Goal: Task Accomplishment & Management: Manage account settings

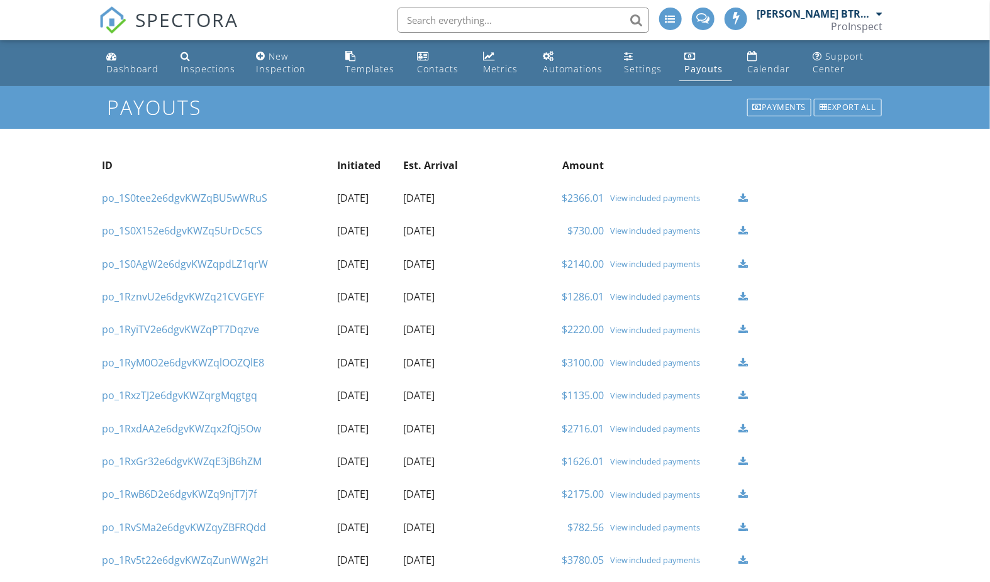
click at [678, 193] on div "View included payments" at bounding box center [671, 198] width 123 height 10
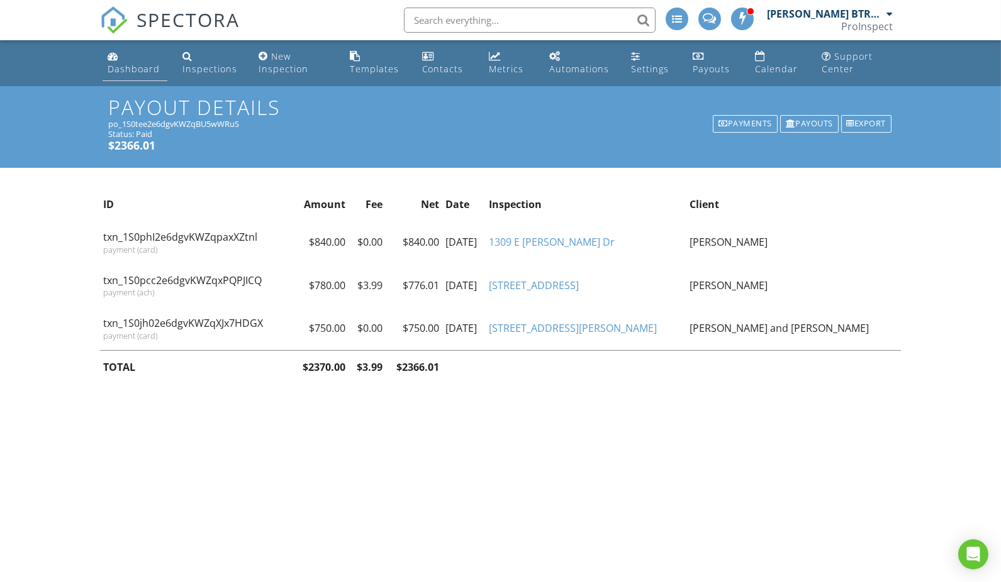
click at [139, 70] on div "Dashboard" at bounding box center [134, 69] width 52 height 12
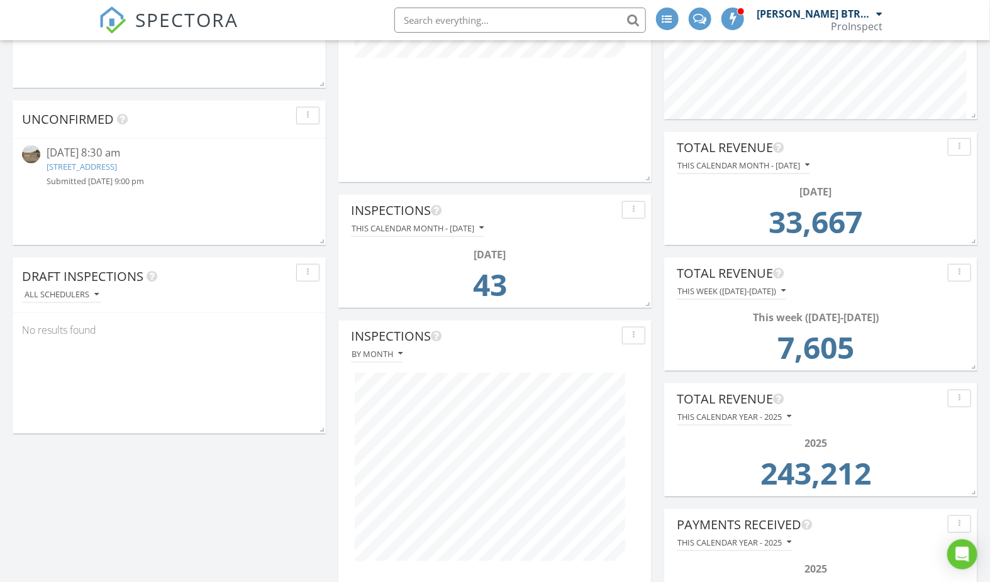
click at [117, 165] on link "18002 N 12th St, Phoenix, AZ 85022" at bounding box center [82, 166] width 70 height 11
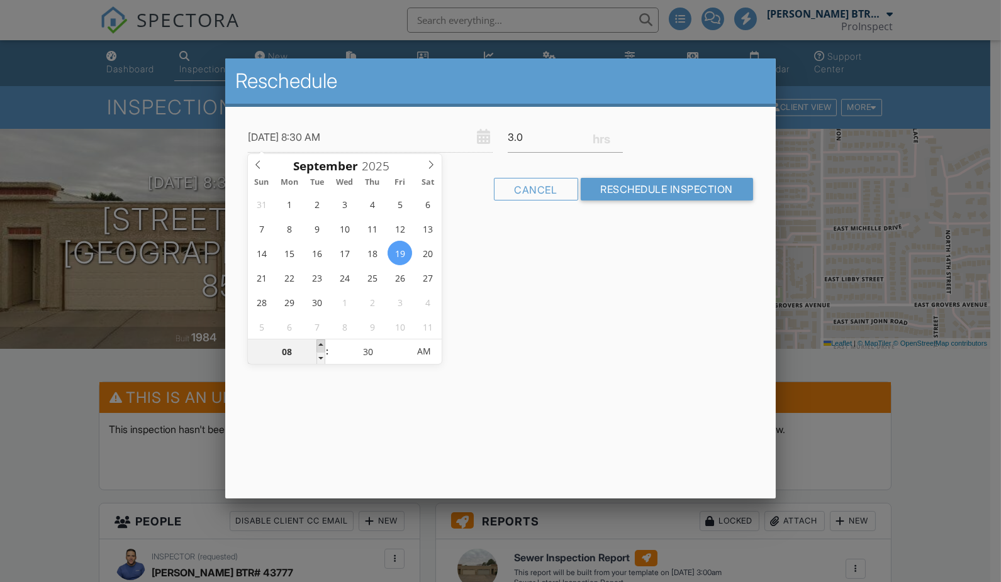
type input "09/19/2025 9:30 AM"
type input "09"
click at [322, 342] on span at bounding box center [320, 346] width 9 height 13
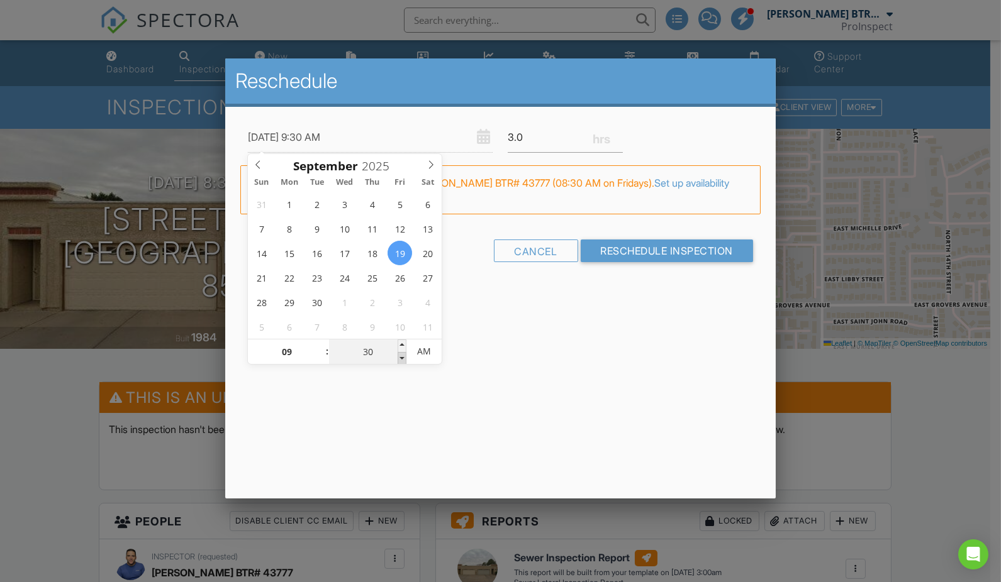
type input "09/19/2025 9:25 AM"
type input "25"
click at [400, 359] on span at bounding box center [401, 358] width 9 height 13
type input "09/19/2025 9:20 AM"
type input "20"
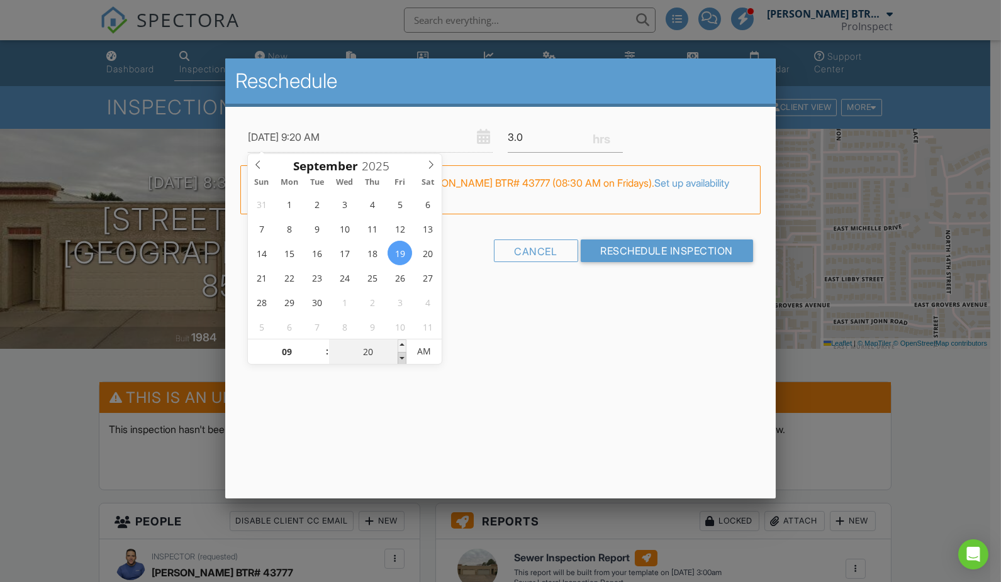
click at [400, 359] on span at bounding box center [401, 358] width 9 height 13
type input "09/19/2025 9:15 AM"
type input "15"
click at [400, 359] on span at bounding box center [401, 358] width 9 height 13
type input "09/19/2025 9:10 AM"
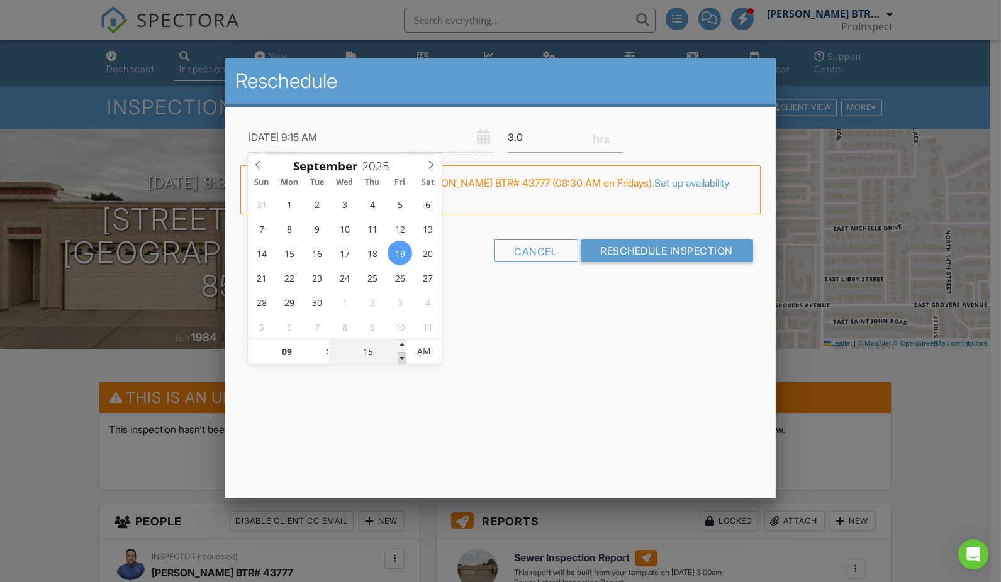
type input "10"
click at [400, 359] on span at bounding box center [401, 358] width 9 height 13
type input "09/19/2025 9:05 AM"
type input "05"
click at [400, 359] on span at bounding box center [401, 358] width 9 height 13
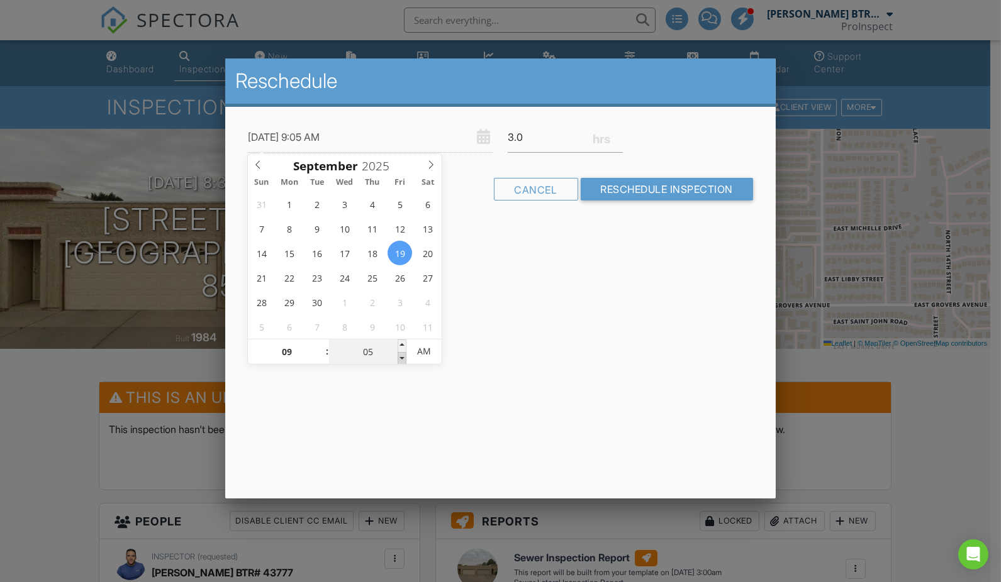
type input "[DATE] 9:00 AM"
type input "00"
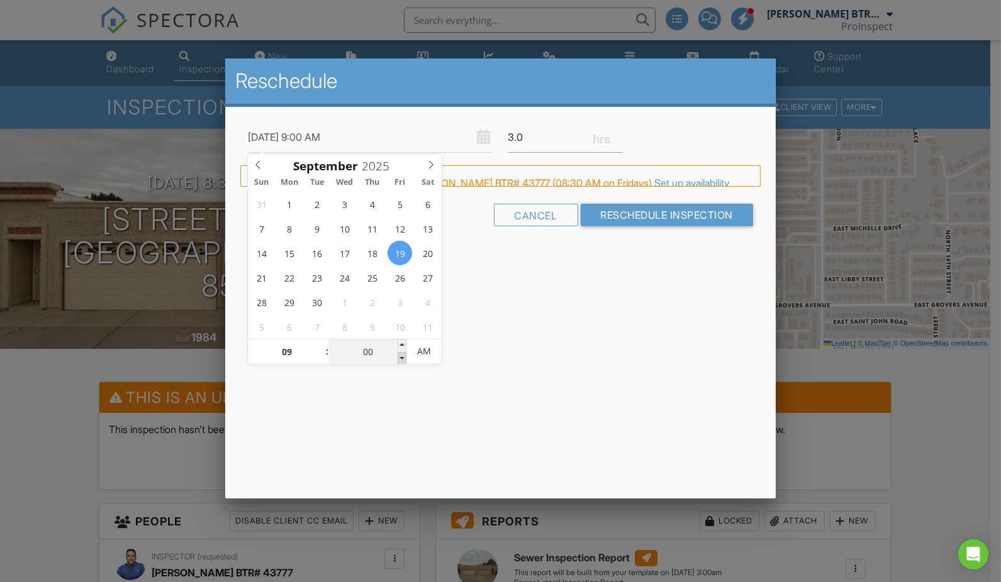
click at [400, 359] on span at bounding box center [401, 358] width 9 height 13
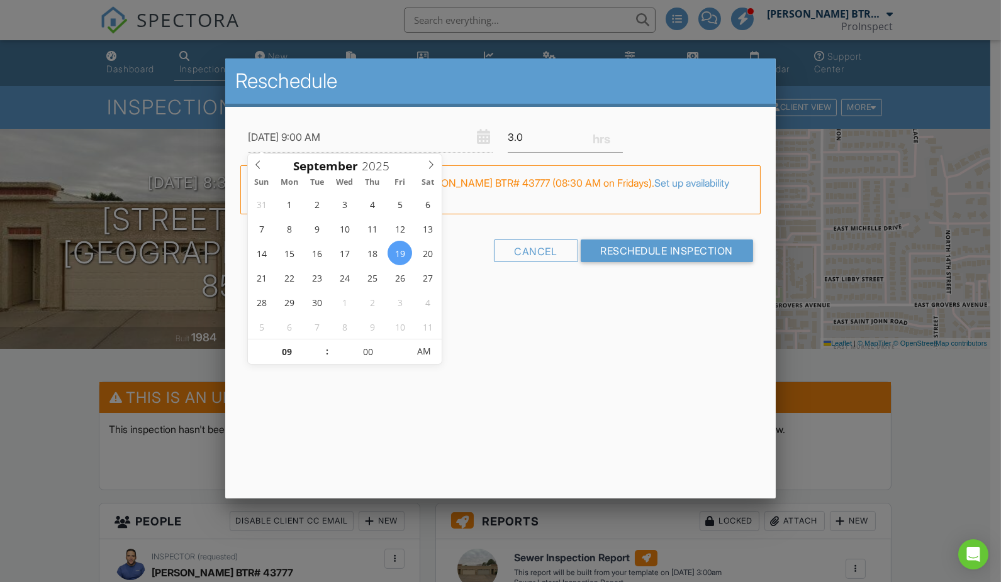
click at [625, 326] on div "Reschedule 09/19/2025 9:00 AM 3.0 Warning: this date/time is in the past. FYI: …" at bounding box center [500, 278] width 550 height 440
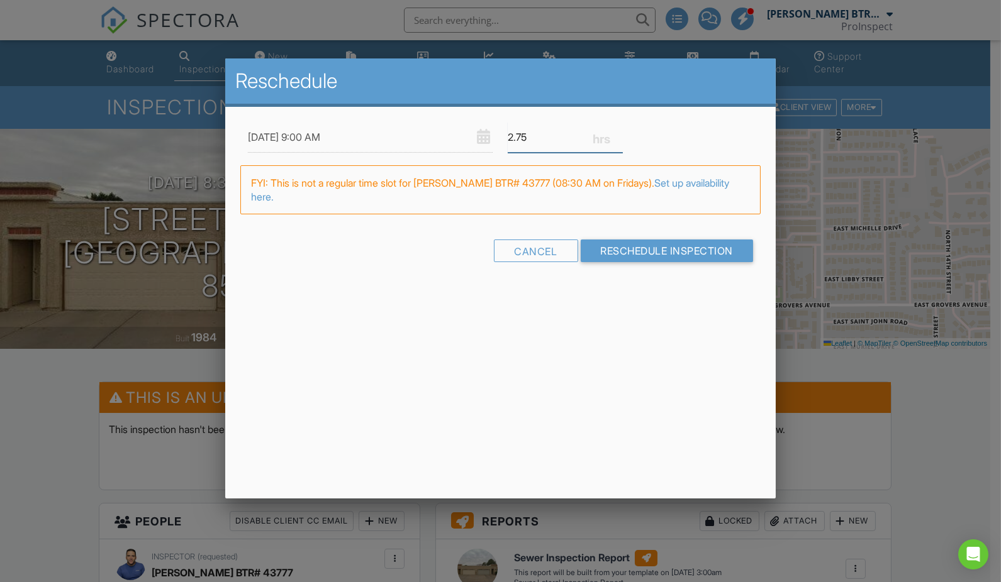
click at [619, 139] on input "2.75" at bounding box center [565, 137] width 115 height 31
type input "2.5"
click at [618, 140] on input "2.5" at bounding box center [565, 137] width 115 height 31
click at [633, 247] on input "Reschedule Inspection" at bounding box center [667, 251] width 173 height 23
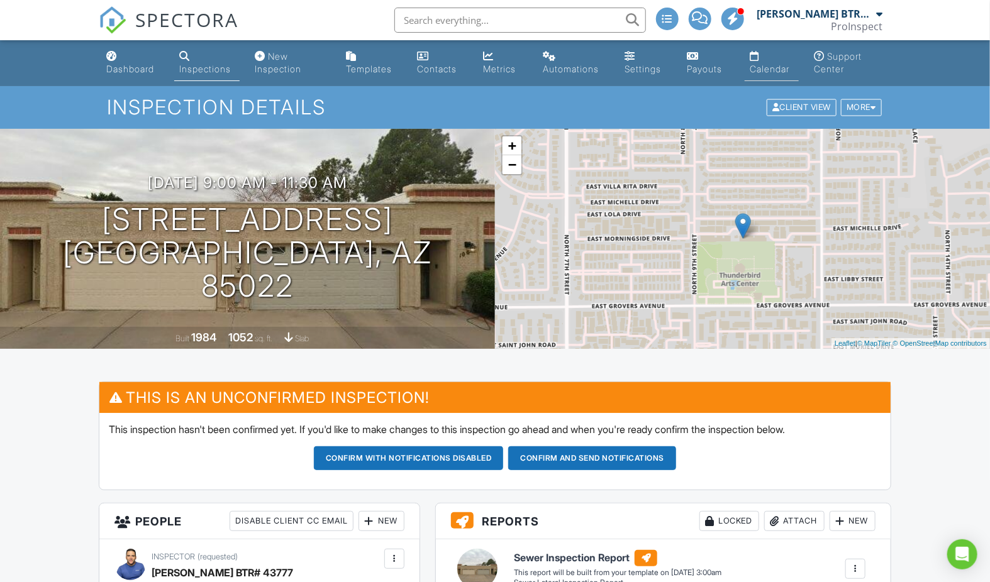
click at [765, 63] on link "Calendar" at bounding box center [772, 63] width 54 height 36
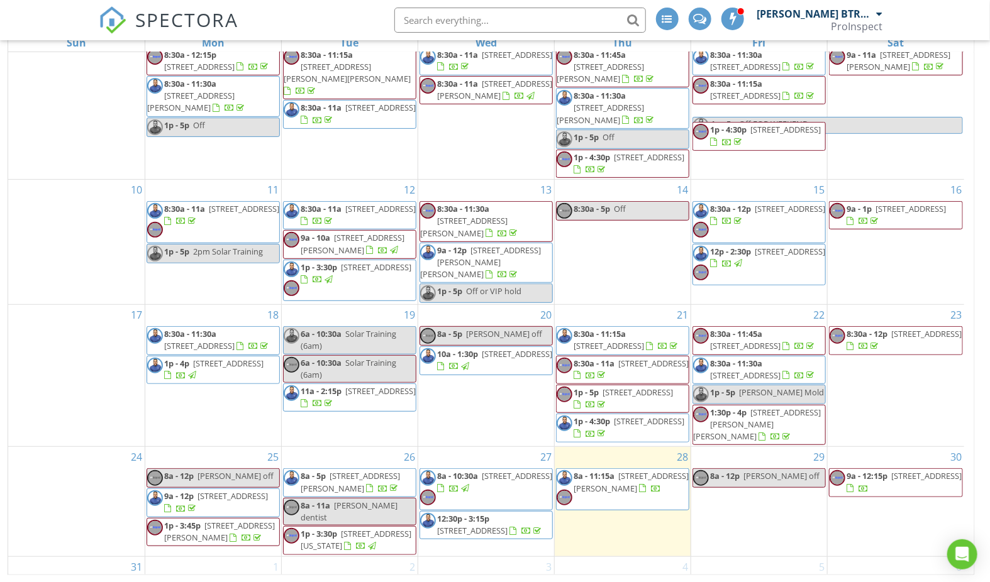
scroll to position [216, 0]
